Goal: Information Seeking & Learning: Learn about a topic

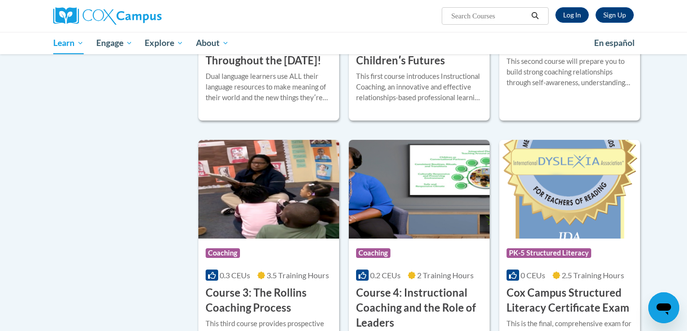
scroll to position [630, 0]
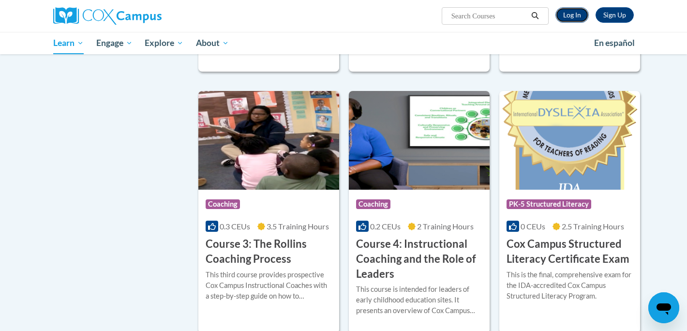
click at [569, 22] on link "Log In" at bounding box center [572, 14] width 33 height 15
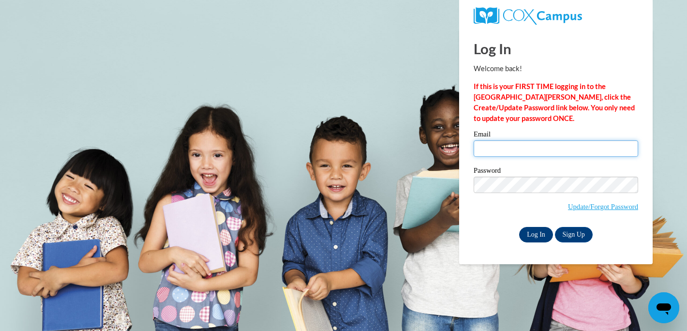
type input "michelle.rogers@students.cau.edu"
click at [531, 235] on input "Log In" at bounding box center [536, 234] width 34 height 15
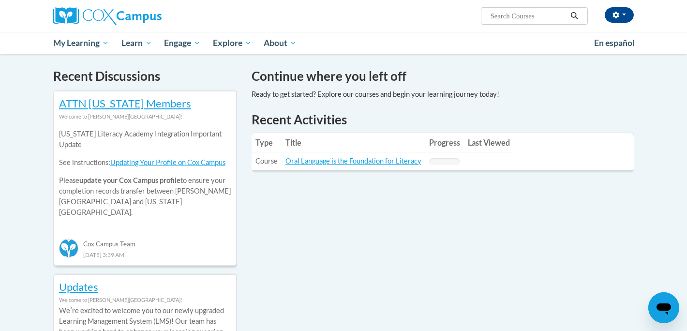
scroll to position [292, 0]
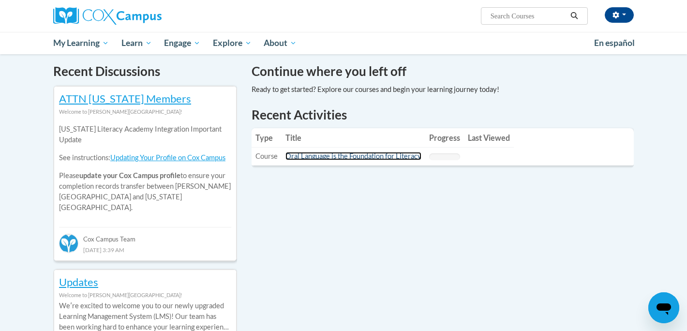
click at [379, 157] on link "Oral Language is the Foundation for Literacy" at bounding box center [354, 156] width 136 height 8
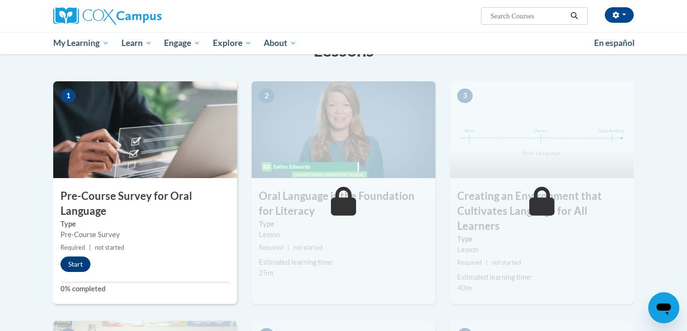
scroll to position [181, 0]
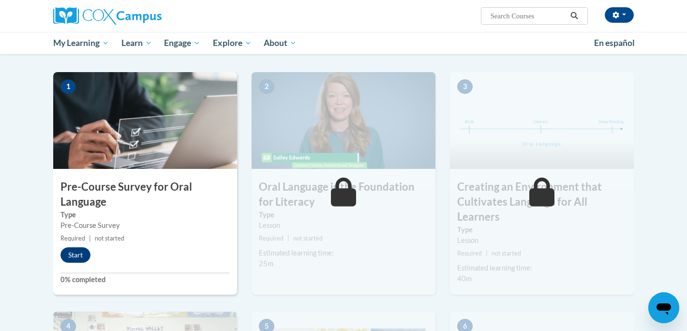
click at [89, 244] on div "1 Pre-Course Survey for Oral Language Type Pre-Course Survey Required | not sta…" at bounding box center [145, 183] width 184 height 223
click at [74, 257] on button "Start" at bounding box center [76, 254] width 30 height 15
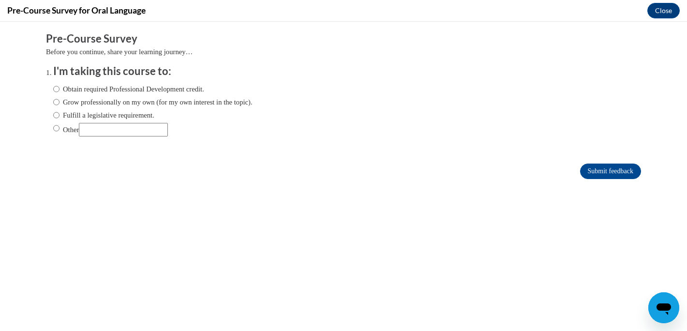
scroll to position [0, 0]
click at [100, 91] on label "Obtain required Professional Development credit." at bounding box center [128, 89] width 151 height 11
click at [60, 91] on input "Obtain required Professional Development credit." at bounding box center [56, 89] width 6 height 11
radio input "true"
click at [592, 171] on input "Submit feedback" at bounding box center [610, 171] width 61 height 15
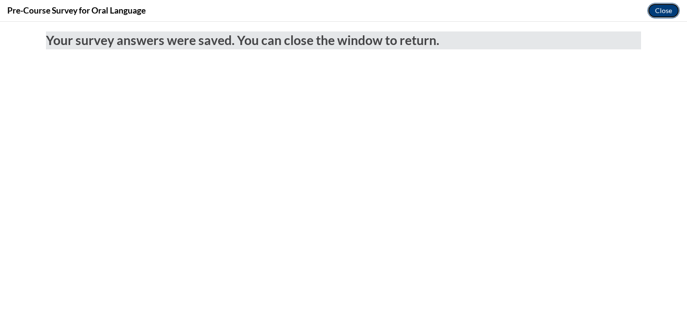
click at [677, 14] on button "Close" at bounding box center [664, 10] width 32 height 15
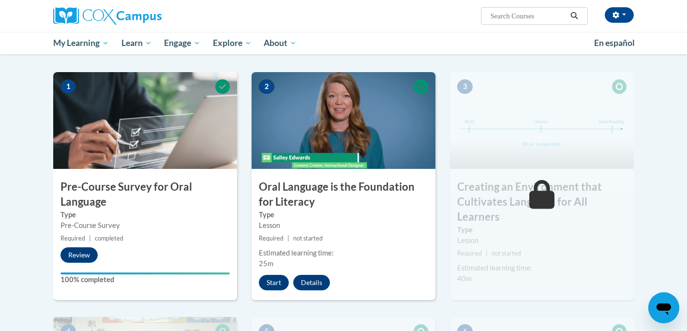
click at [274, 273] on div "2 Oral Language is the Foundation for Literacy Type Lesson Required | not start…" at bounding box center [344, 186] width 184 height 228
click at [275, 283] on button "Start" at bounding box center [274, 282] width 30 height 15
